Goal: Information Seeking & Learning: Find specific fact

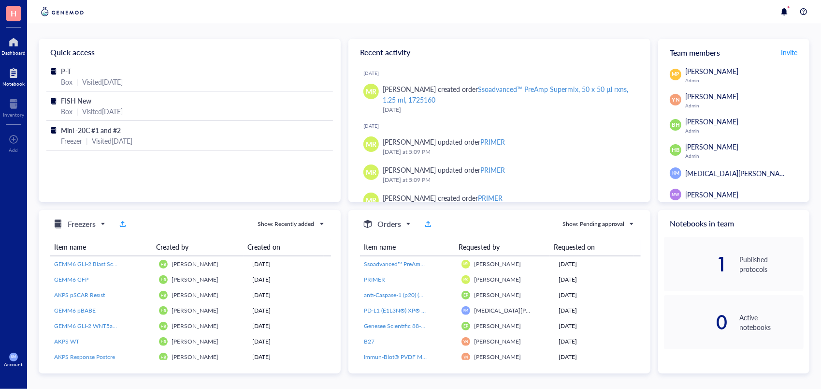
click at [11, 77] on div at bounding box center [13, 72] width 22 height 15
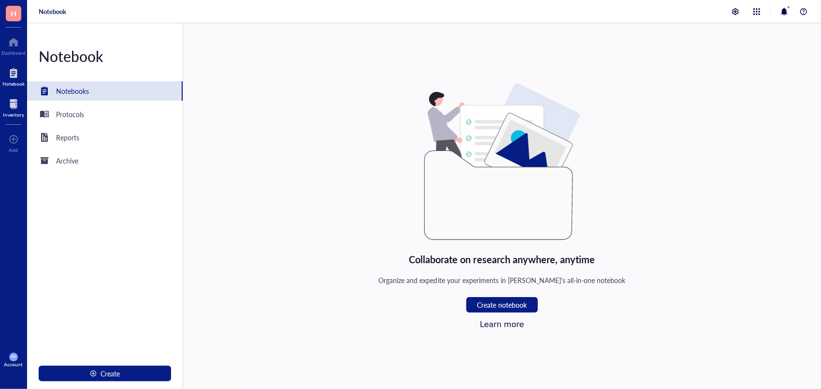
click at [10, 105] on div at bounding box center [13, 103] width 21 height 15
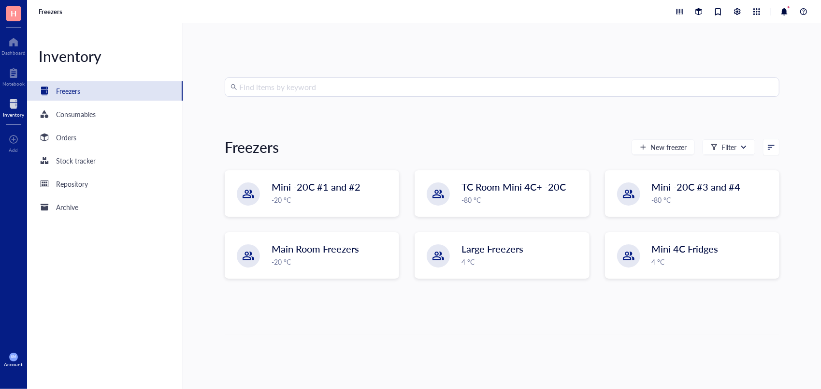
click at [69, 148] on div "Inventory Freezers Consumables Orders Stock tracker Repository Archive" at bounding box center [105, 205] width 156 height 365
click at [69, 137] on div "Orders" at bounding box center [66, 137] width 20 height 11
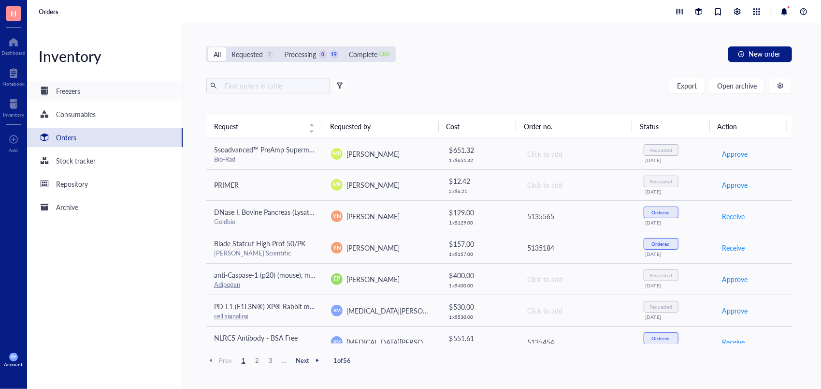
click at [55, 91] on div "Freezers" at bounding box center [60, 91] width 42 height 12
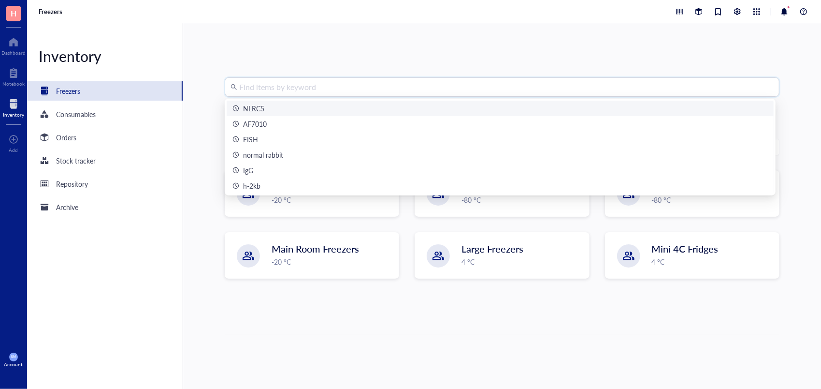
click at [258, 92] on input "search" at bounding box center [506, 87] width 535 height 18
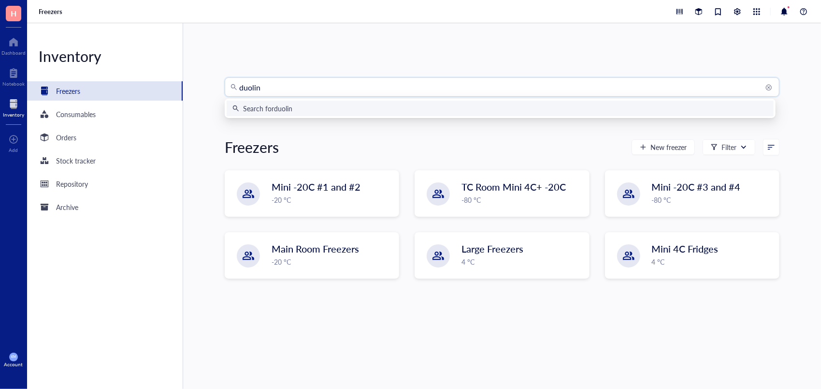
type input "duolink"
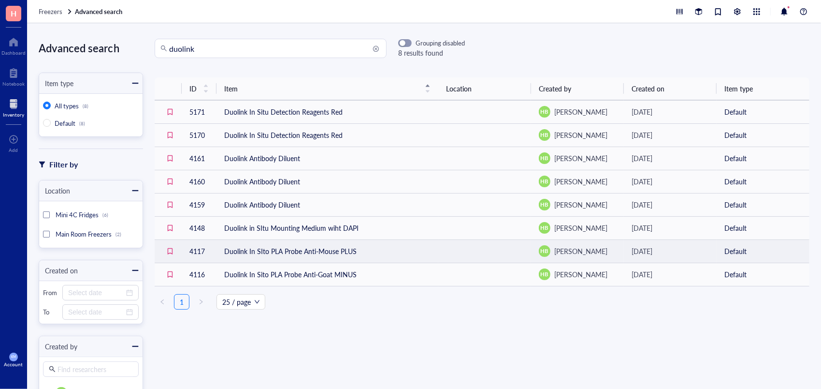
click at [302, 247] on td "Duolink In SIto PLA Probe Anti-Mouse PLUS" at bounding box center [328, 250] width 222 height 23
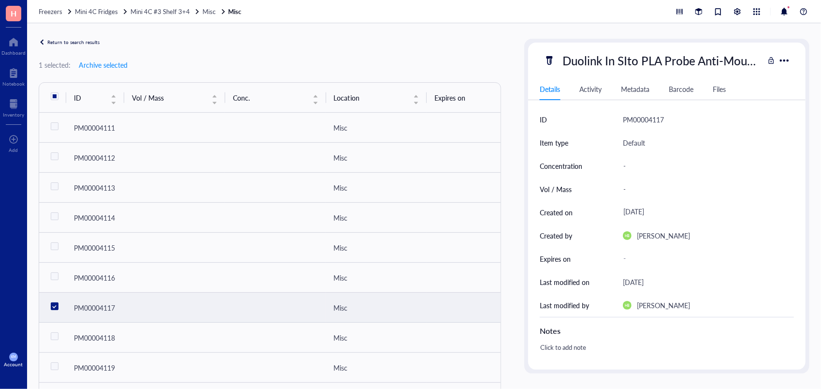
click at [804, 139] on div "Duolink In SIto PLA Probe Anti-Mouse PLUS Details Activity Metadata Barcode Fil…" at bounding box center [666, 206] width 285 height 334
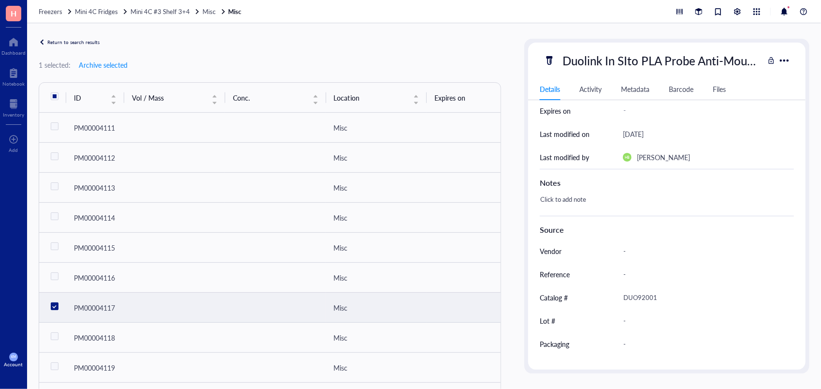
scroll to position [164, 0]
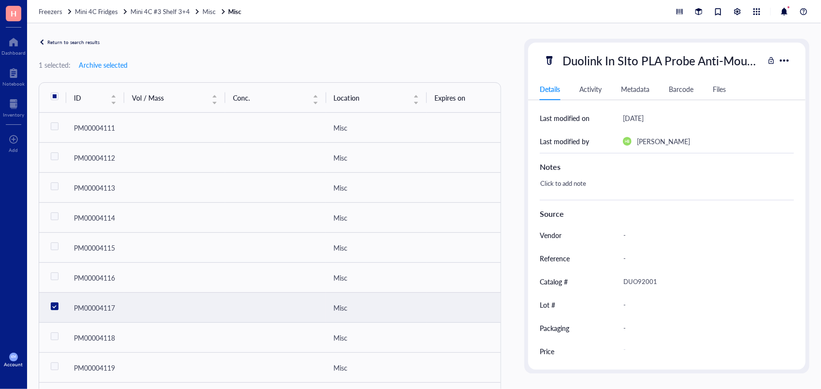
click at [655, 276] on div "DUO92001" at bounding box center [704, 281] width 171 height 20
drag, startPoint x: 658, startPoint y: 278, endPoint x: 592, endPoint y: 289, distance: 67.5
click at [592, 289] on div "Catalog # DUO92001" at bounding box center [667, 281] width 254 height 23
click at [206, 14] on span "Misc" at bounding box center [209, 11] width 13 height 9
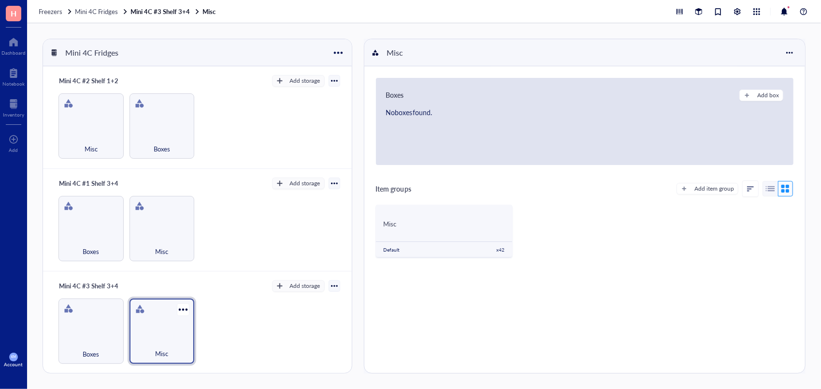
click at [152, 337] on div "Misc" at bounding box center [162, 347] width 56 height 21
click at [430, 236] on div "Misc Default x 42" at bounding box center [444, 230] width 137 height 52
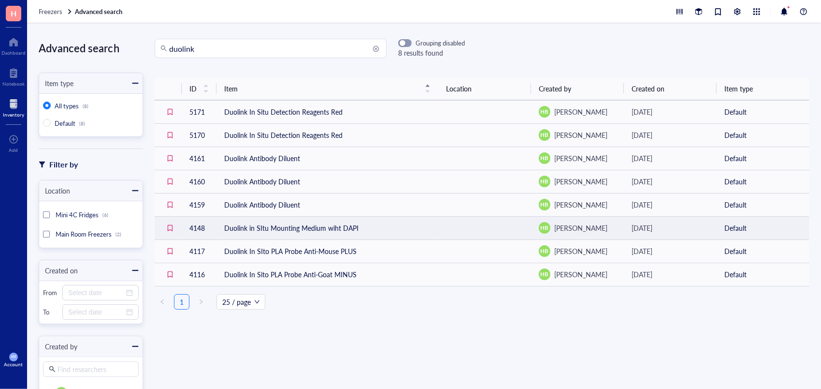
click at [249, 223] on td "Duolink in SItu Mounting Medium wiht DAPI" at bounding box center [328, 227] width 222 height 23
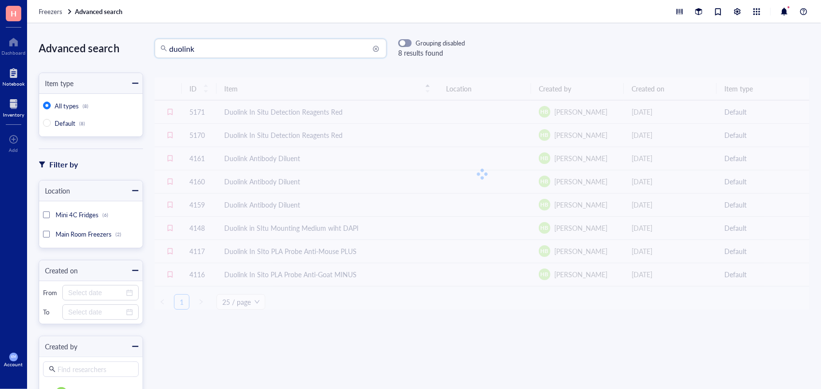
drag, startPoint x: 203, startPoint y: 46, endPoint x: 0, endPoint y: 68, distance: 203.6
click at [0, 68] on html "H Dashboard Notebook Inventory To pick up a draggable item, press the space bar…" at bounding box center [410, 194] width 821 height 389
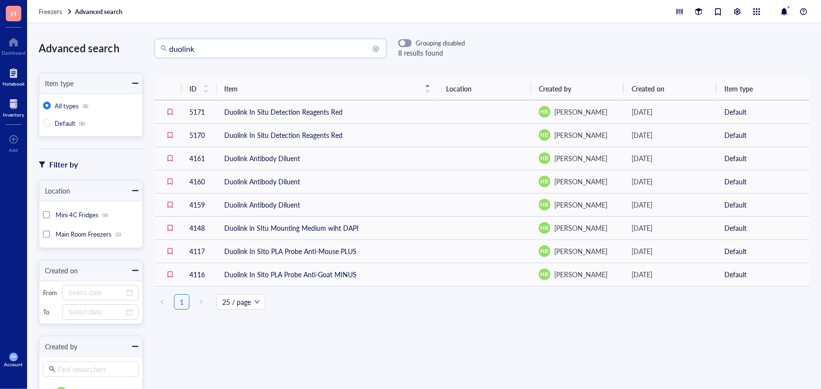
type input "M"
type input "S"
type input "ASC"
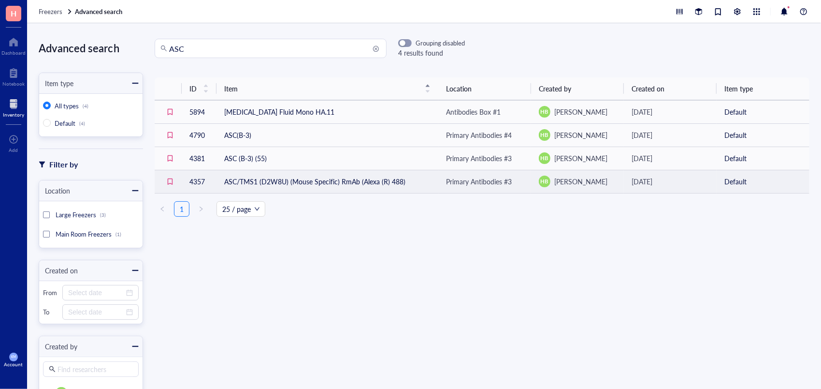
click at [362, 188] on td "ASC/TMS1 (D2W8U) (Mouse Specific) RmAb (Alexa (R) 488)" at bounding box center [328, 181] width 222 height 23
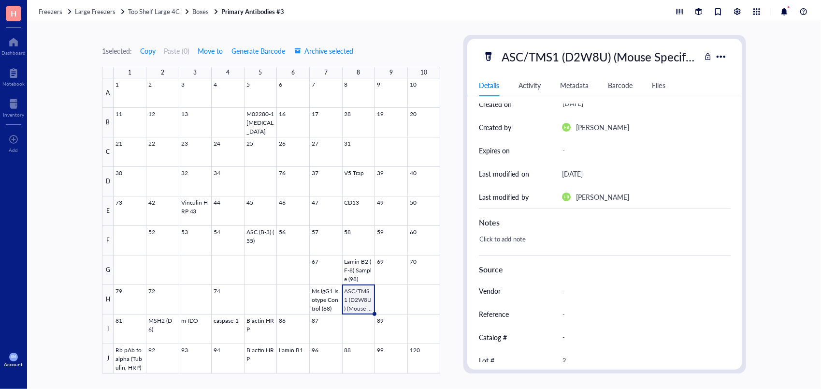
scroll to position [160, 0]
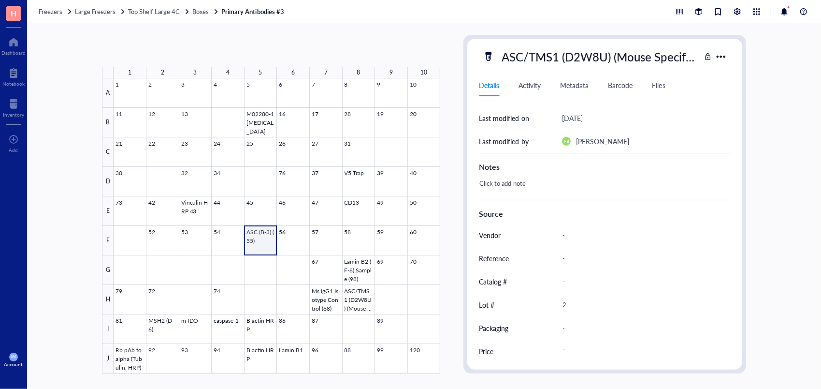
click at [259, 231] on div at bounding box center [277, 225] width 327 height 295
click at [366, 299] on div at bounding box center [277, 225] width 327 height 295
click at [324, 292] on div at bounding box center [277, 225] width 327 height 295
click at [356, 363] on div at bounding box center [277, 225] width 327 height 295
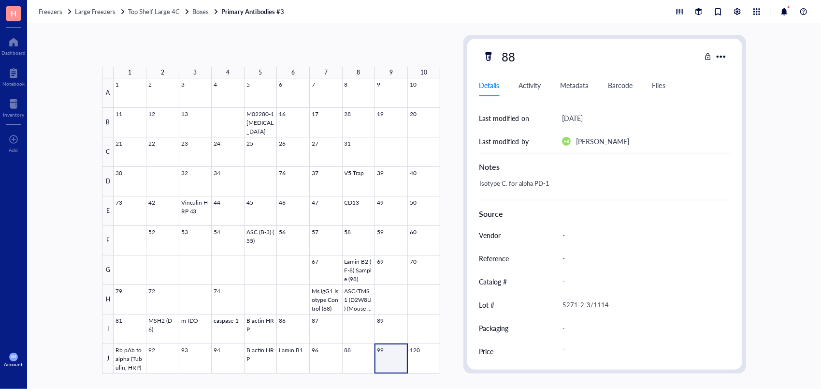
click at [387, 368] on div at bounding box center [277, 225] width 327 height 295
click at [364, 359] on div at bounding box center [277, 225] width 327 height 295
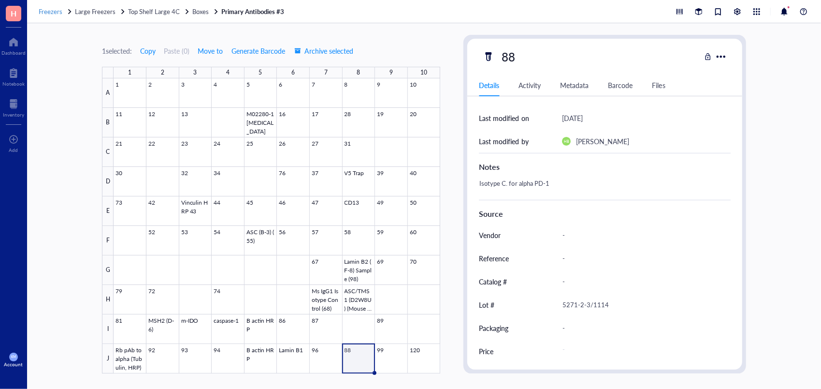
click at [50, 8] on span "Freezers" at bounding box center [51, 11] width 24 height 9
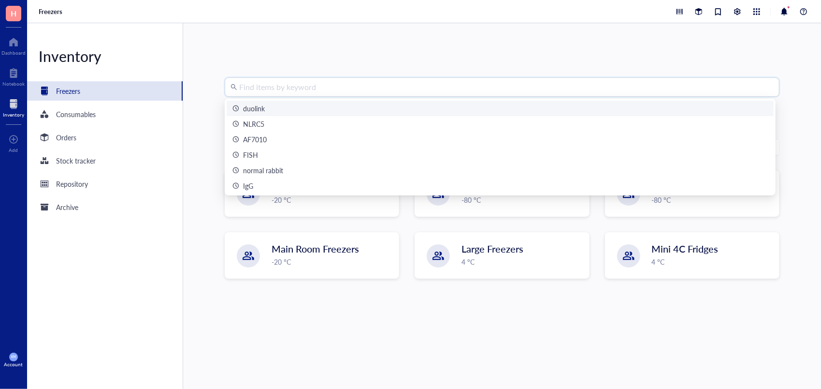
click at [244, 85] on input "search" at bounding box center [506, 87] width 535 height 18
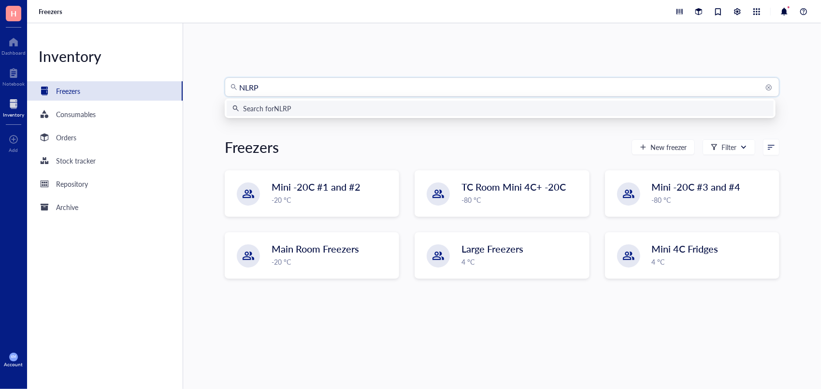
type input "NLRP3"
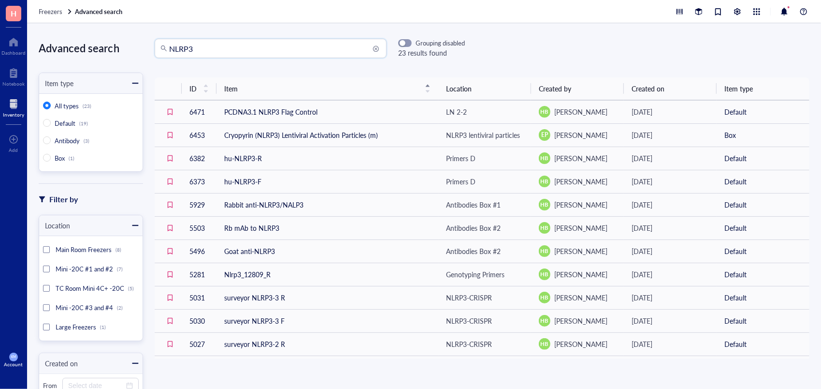
drag, startPoint x: 232, startPoint y: 41, endPoint x: 139, endPoint y: 38, distance: 93.3
click at [139, 38] on div "Advanced search Item type All types (23) Default (19) Antibody (3) Box (1) Filt…" at bounding box center [424, 205] width 794 height 365
type input "Duolink"
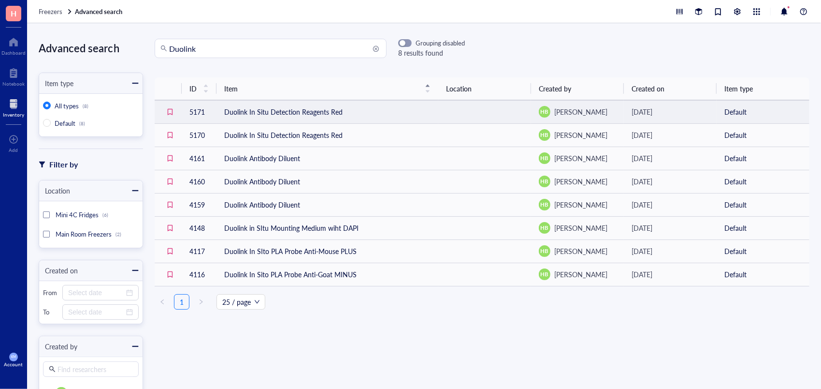
click at [301, 109] on td "Duolink In Situ Detection Reagents Red" at bounding box center [328, 111] width 222 height 23
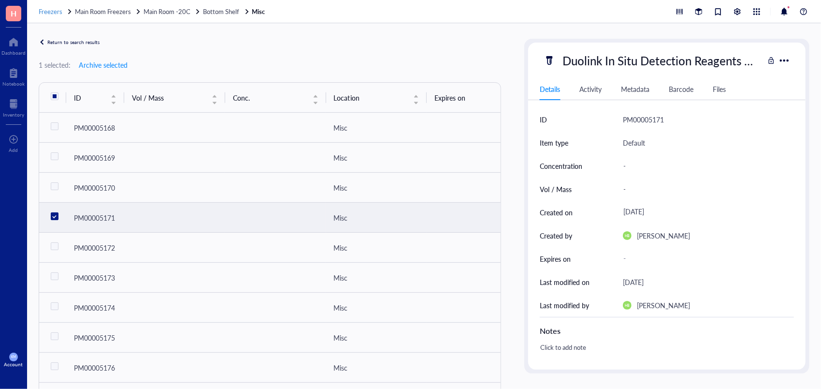
click at [49, 12] on span "Freezers" at bounding box center [51, 11] width 24 height 9
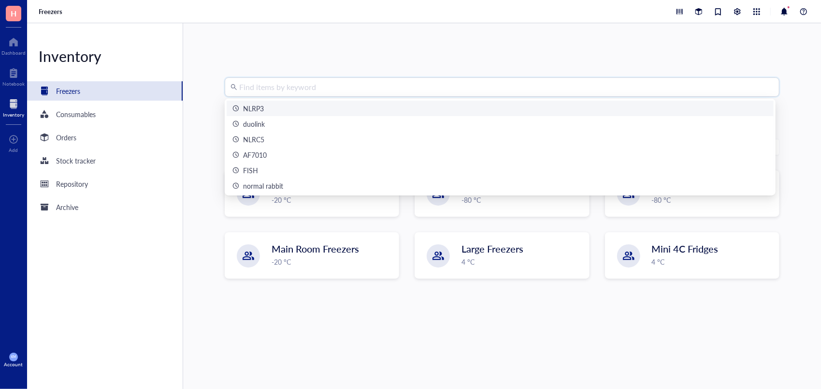
click at [275, 94] on input "search" at bounding box center [506, 87] width 535 height 18
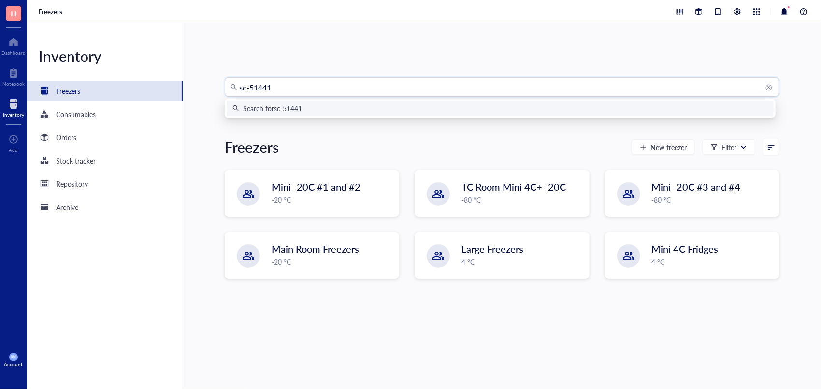
type input "sc-514414"
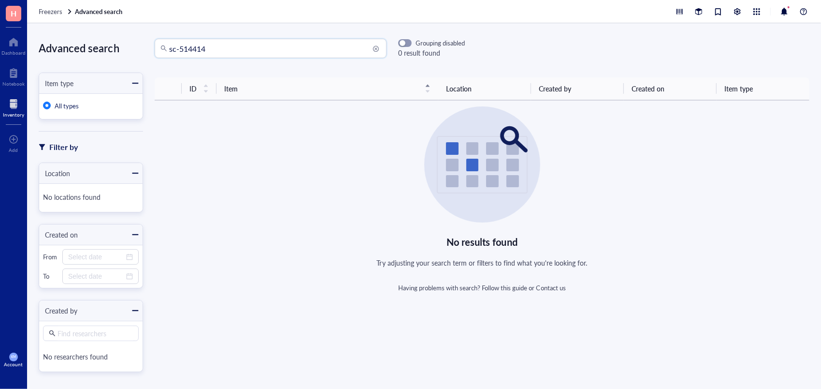
drag, startPoint x: 221, startPoint y: 48, endPoint x: 11, endPoint y: 27, distance: 211.8
click at [11, 27] on div "H Dashboard Notebook Inventory To pick up a draggable item, press the space bar…" at bounding box center [410, 194] width 821 height 389
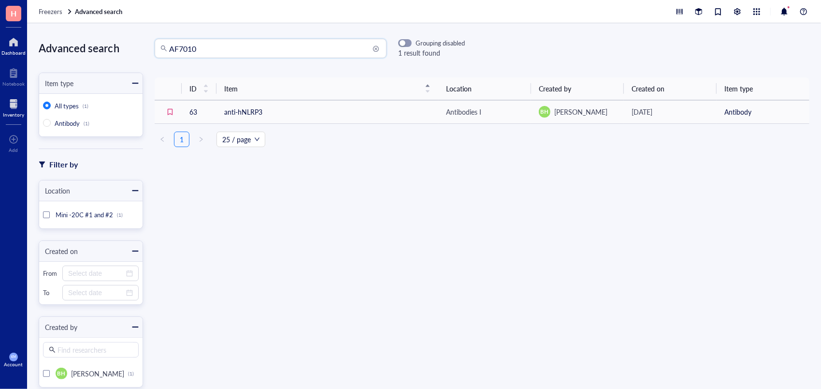
drag, startPoint x: 213, startPoint y: 46, endPoint x: 0, endPoint y: 42, distance: 212.7
click at [0, 42] on html "H Dashboard Notebook Inventory To pick up a draggable item, press the space bar…" at bounding box center [410, 194] width 821 height 389
type input "DAPI"
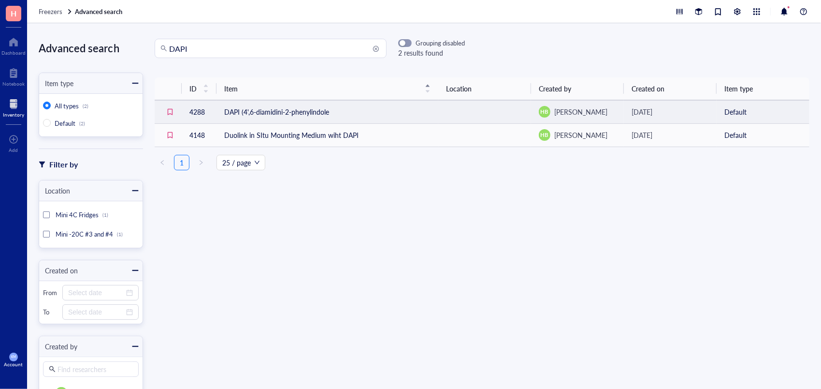
click at [337, 113] on td "DAPI (4',6-diamidini-2-phenylindole" at bounding box center [328, 111] width 222 height 23
